Goal: Task Accomplishment & Management: Use online tool/utility

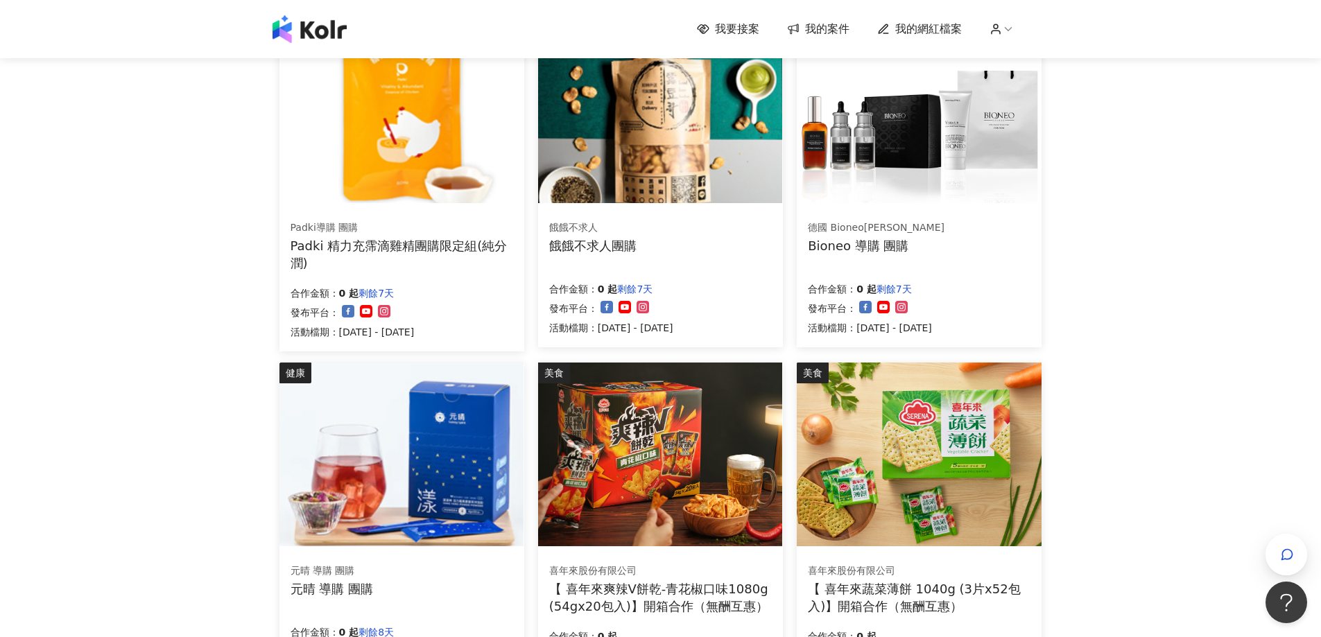
scroll to position [694, 0]
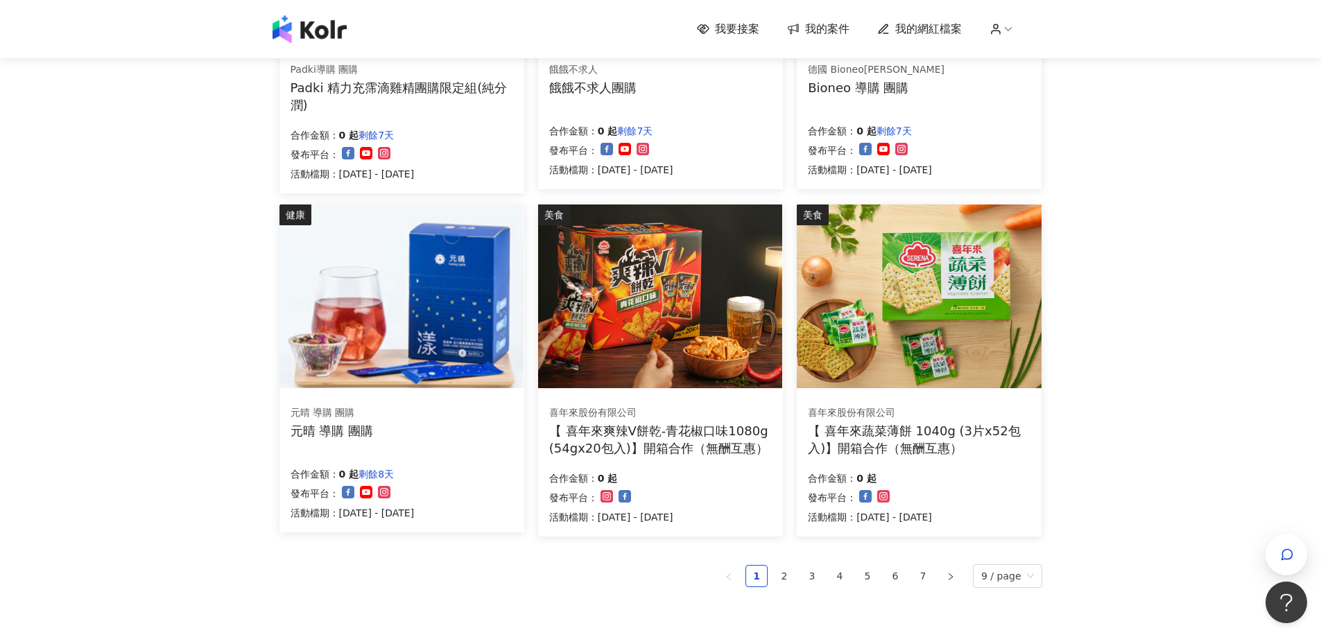
click at [652, 307] on img at bounding box center [660, 297] width 244 height 184
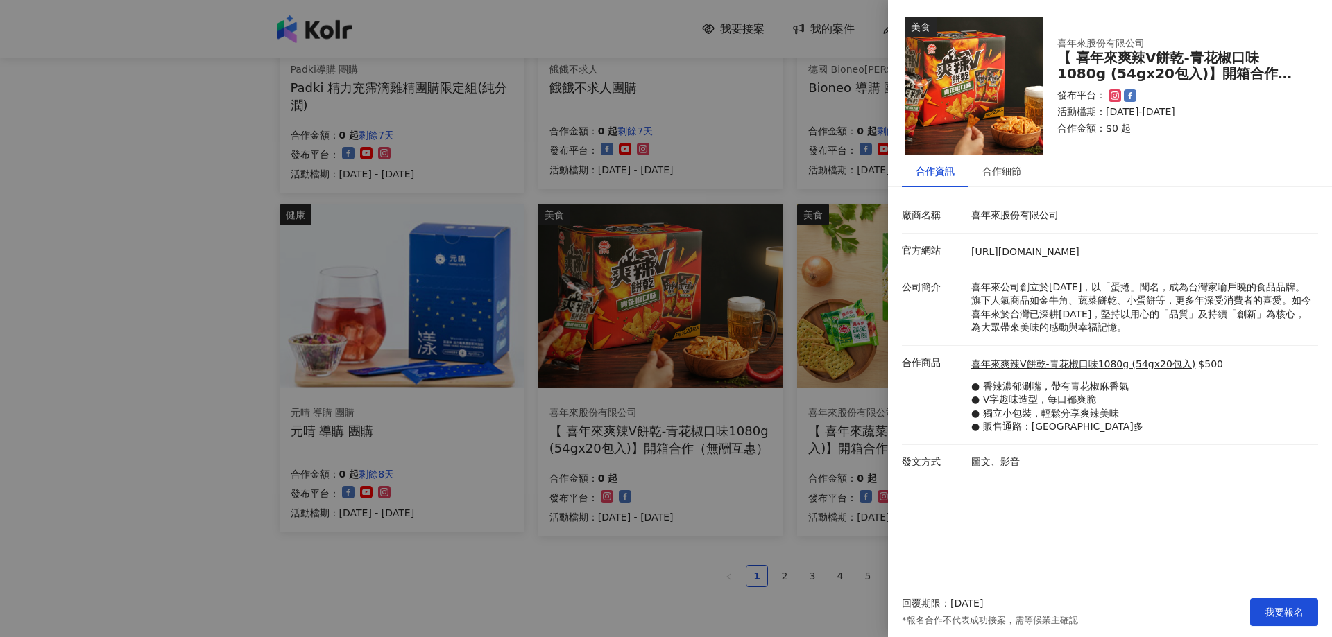
click at [585, 595] on div at bounding box center [666, 318] width 1332 height 637
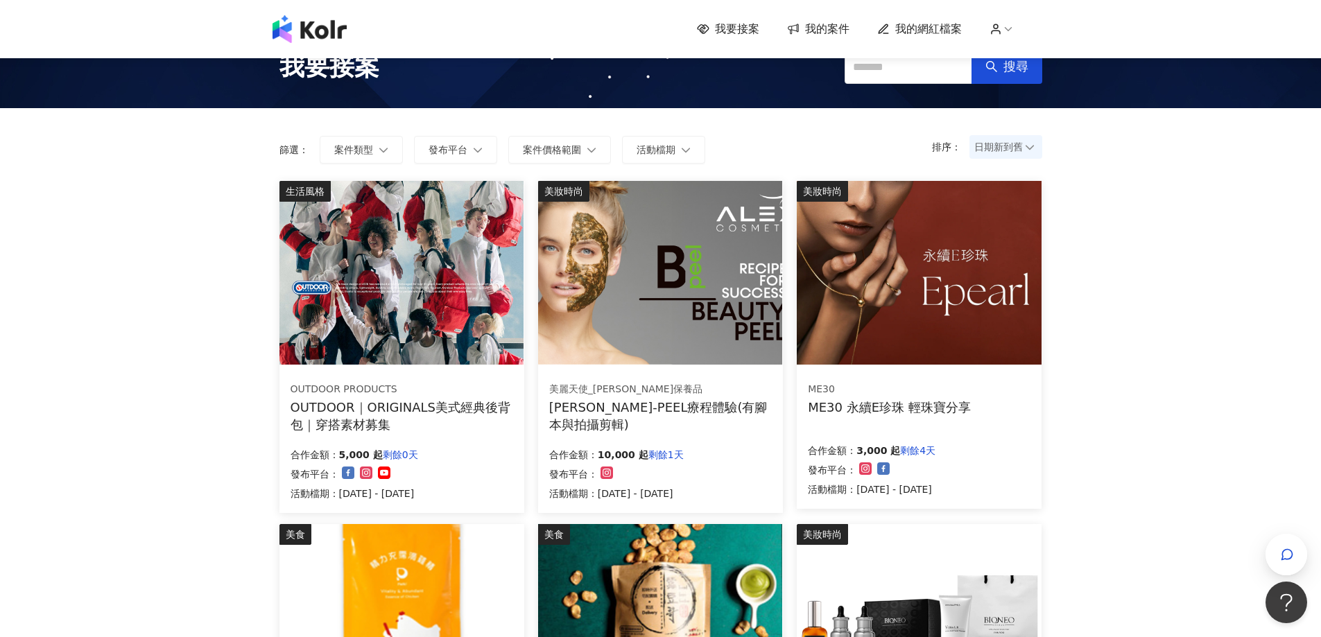
scroll to position [0, 0]
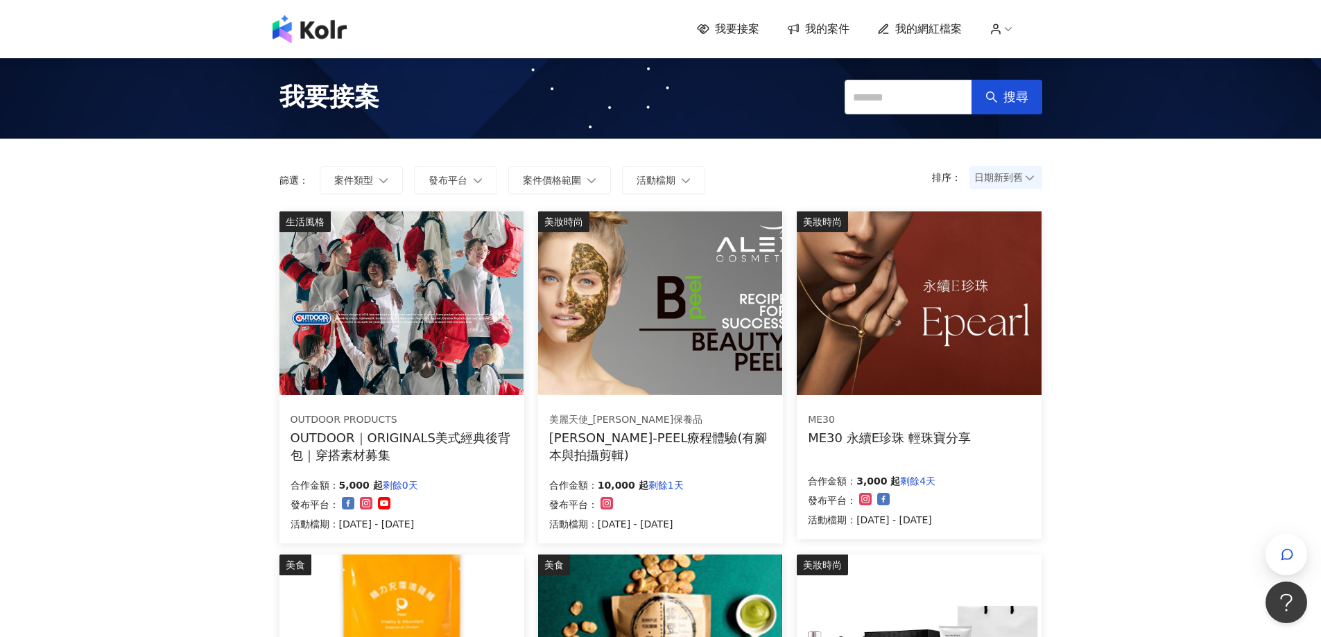
click at [1017, 176] on span "日期新到舊" at bounding box center [1005, 177] width 63 height 21
click at [1024, 183] on span "日期新到舊" at bounding box center [1005, 177] width 63 height 21
click at [1024, 284] on div "日期舊到新" at bounding box center [1006, 277] width 51 height 15
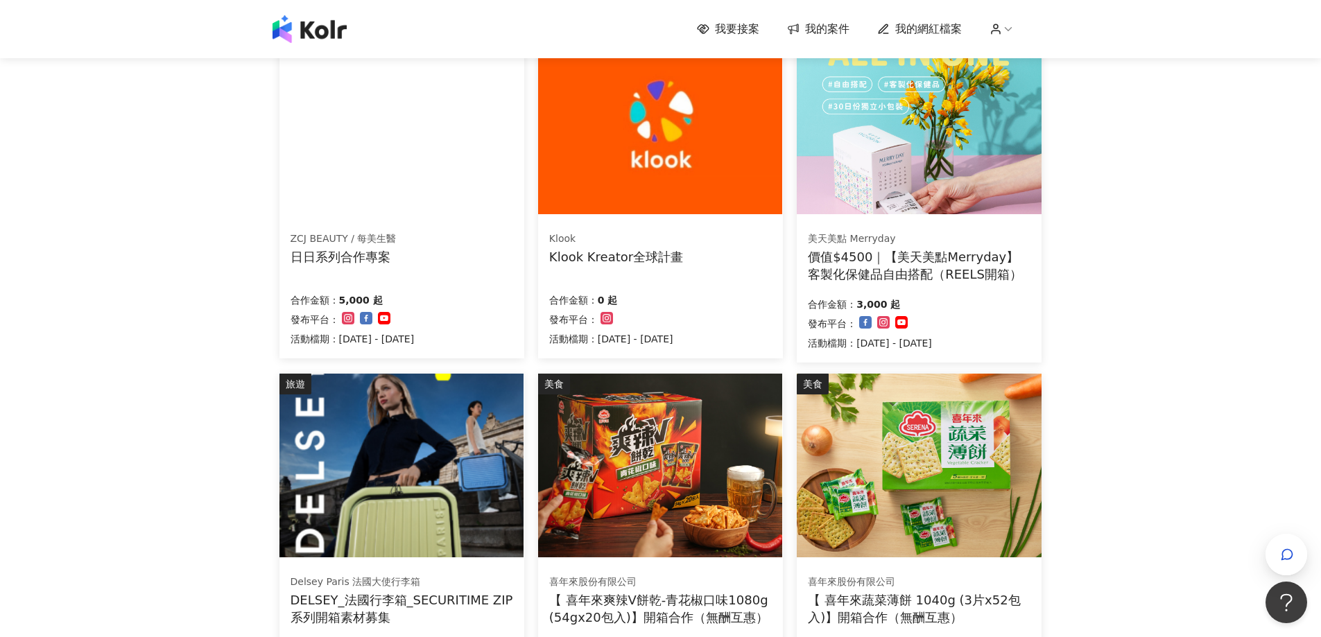
scroll to position [694, 0]
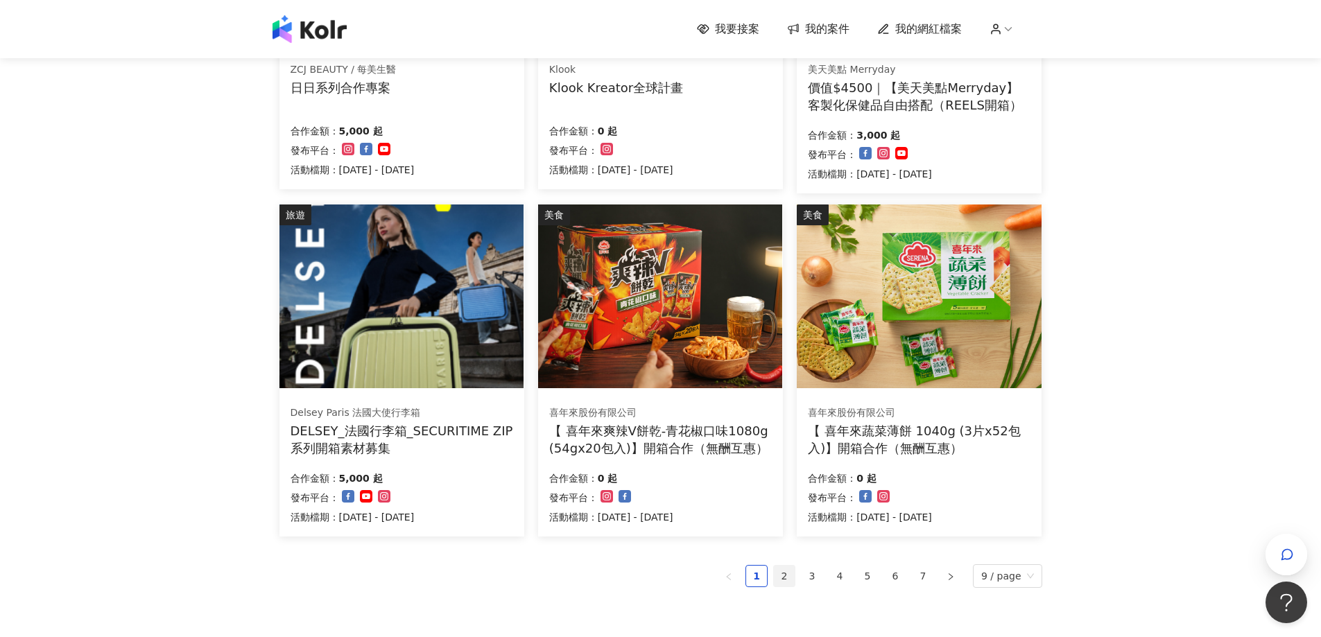
click at [789, 574] on link "2" at bounding box center [784, 576] width 21 height 21
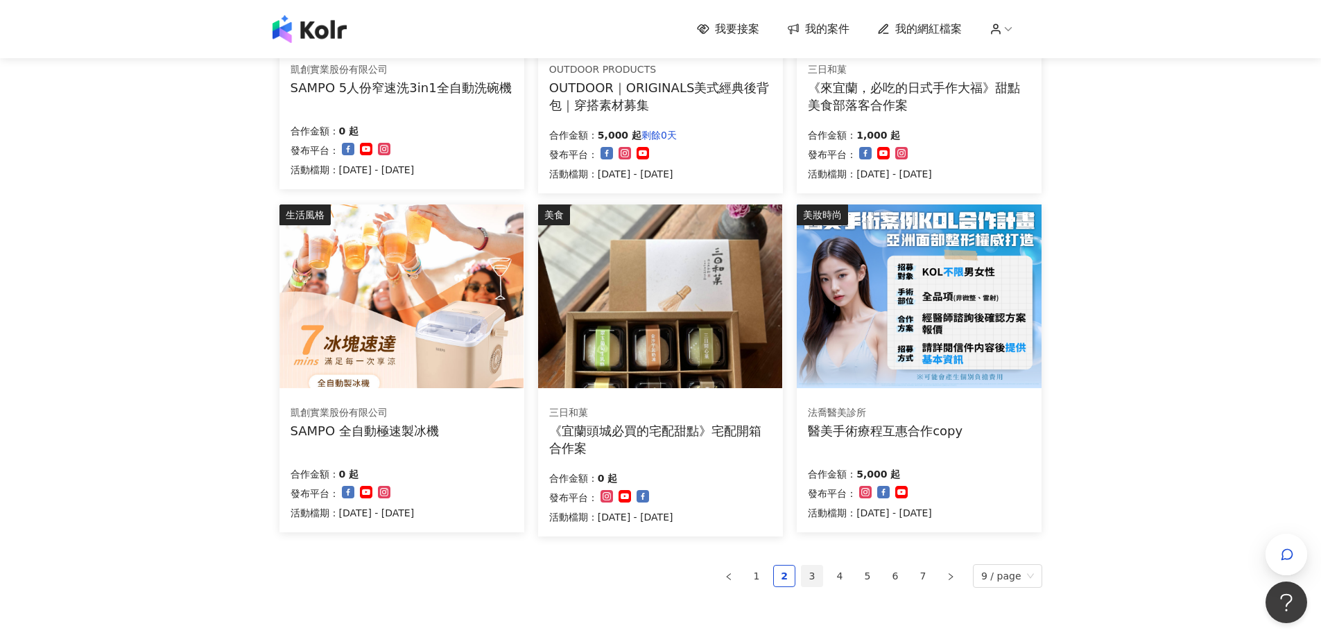
click at [810, 578] on link "3" at bounding box center [812, 576] width 21 height 21
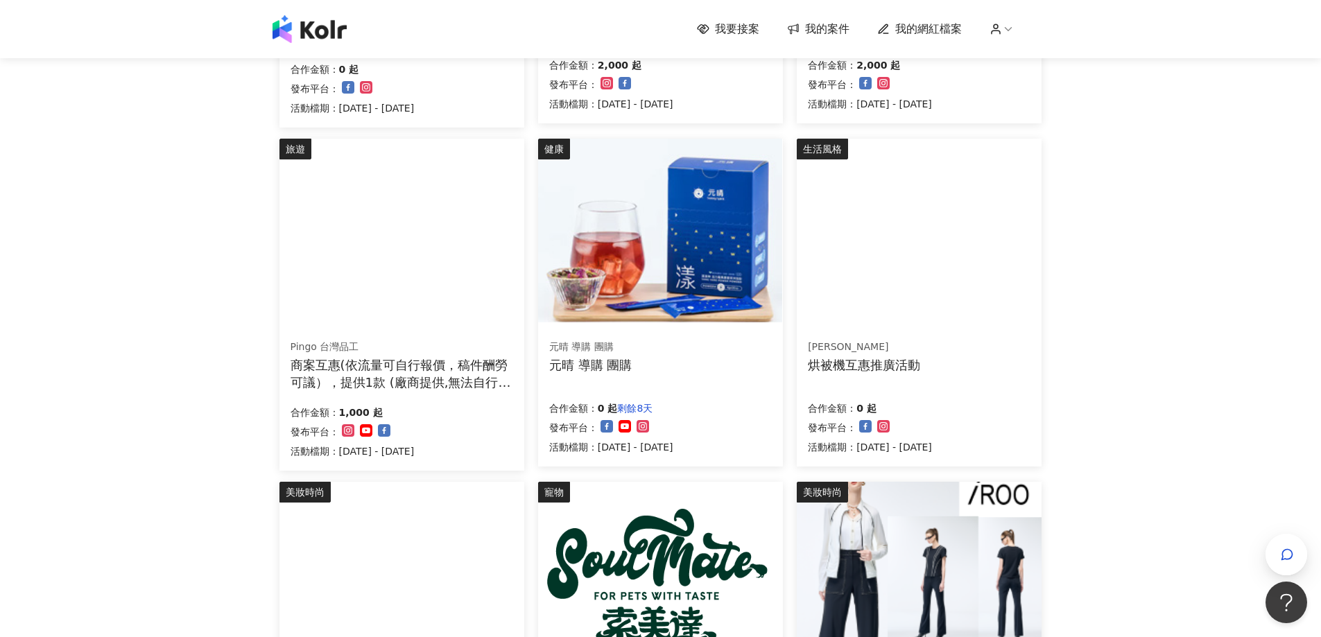
scroll to position [69, 0]
